Goal: Information Seeking & Learning: Learn about a topic

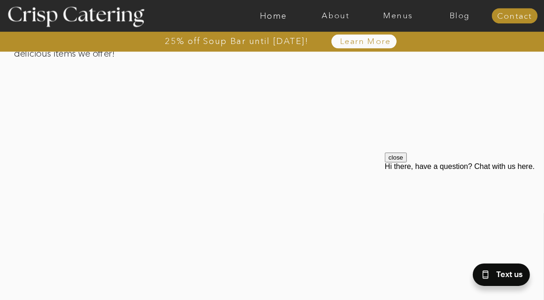
scroll to position [1602, 0]
click at [395, 19] on nav "Menus" at bounding box center [398, 15] width 62 height 9
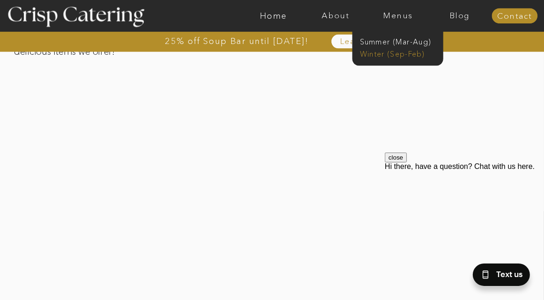
click at [384, 56] on nav "Winter (Sep-Feb)" at bounding box center [397, 53] width 74 height 8
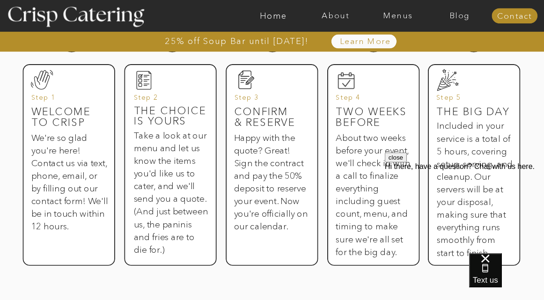
scroll to position [493, 0]
click at [154, 175] on h3 "Take a look at our menu and let us know the items you'd like us to cater, and w…" at bounding box center [171, 180] width 74 height 104
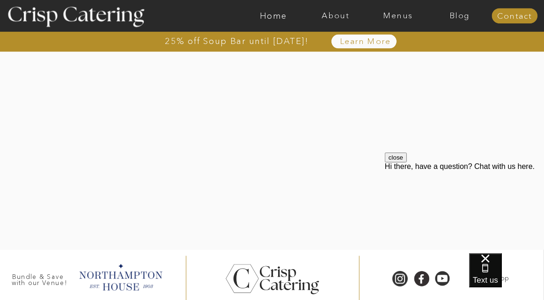
scroll to position [2205, 0]
